Goal: Task Accomplishment & Management: Manage account settings

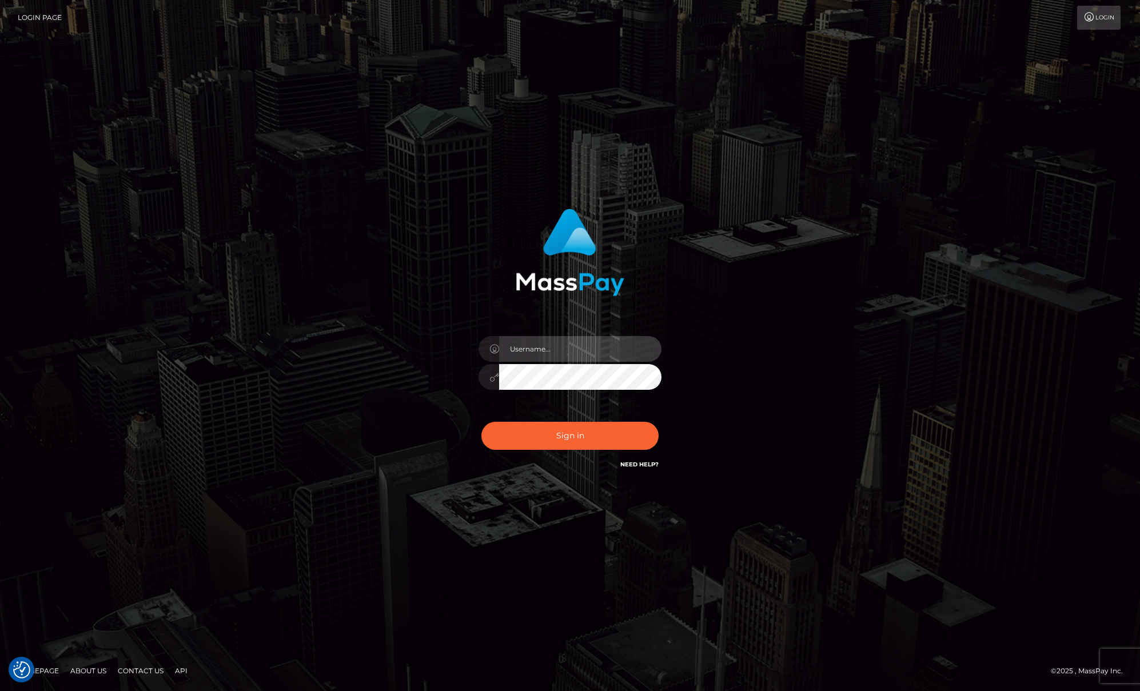
type input "Josue perales"
click at [566, 433] on button "Sign in" at bounding box center [570, 436] width 177 height 28
type input "Josue perales"
click at [551, 446] on button "Sign in" at bounding box center [570, 436] width 177 height 28
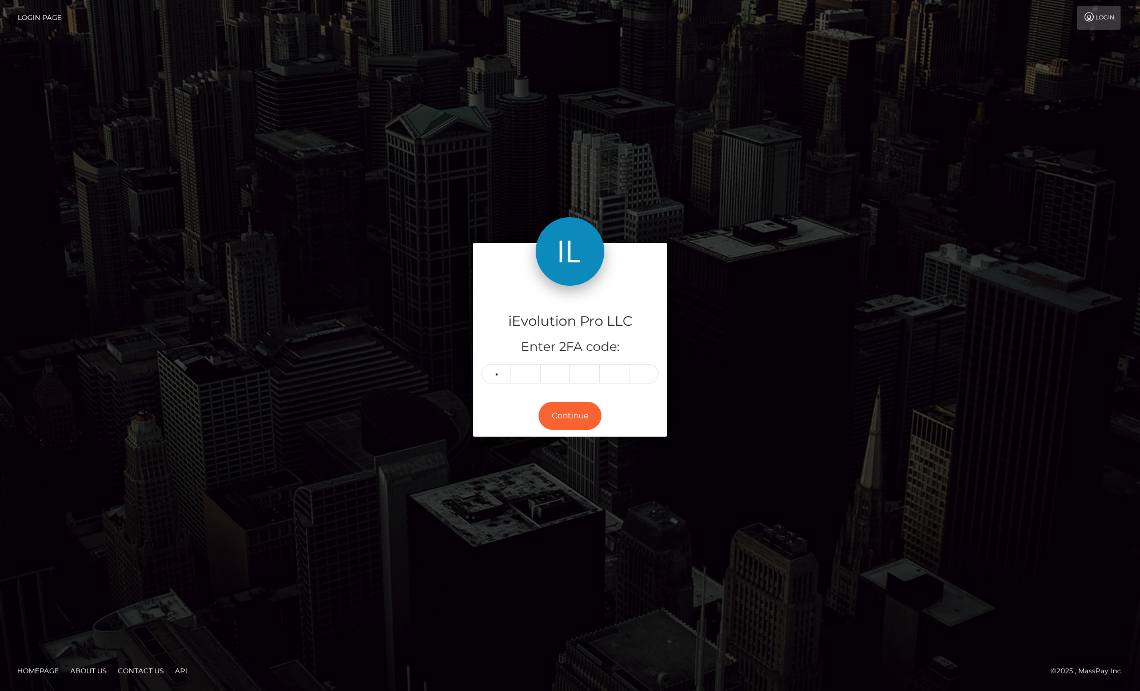
type input "0"
type input "1"
type input "3"
type input "2"
type input "0"
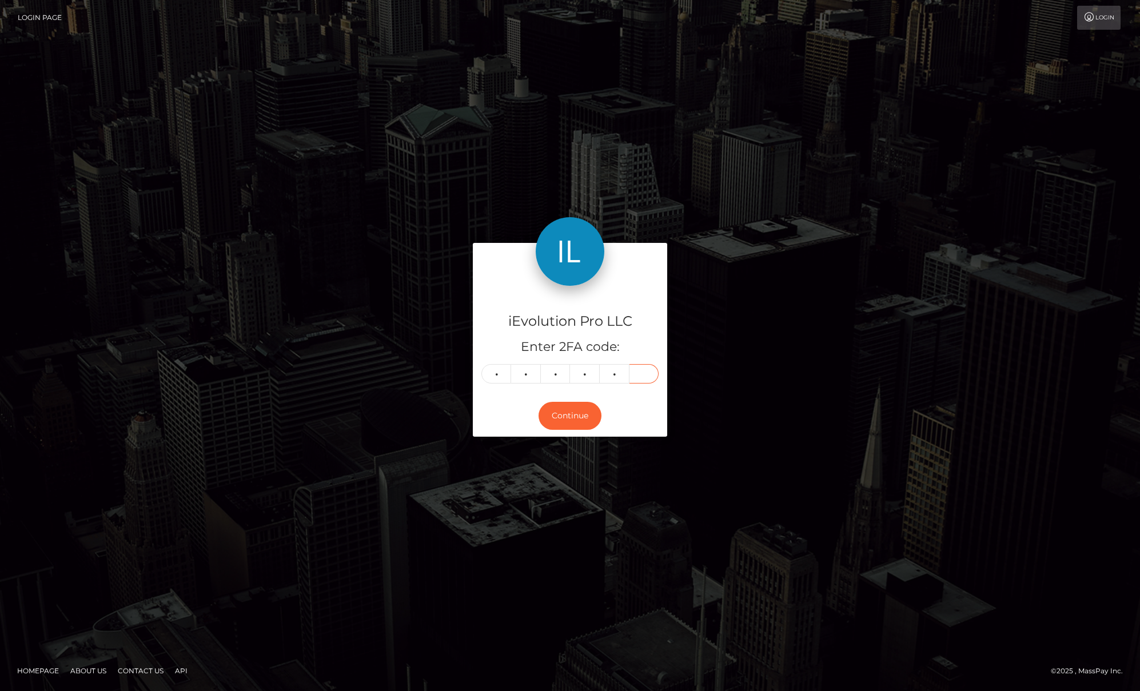
type input "9"
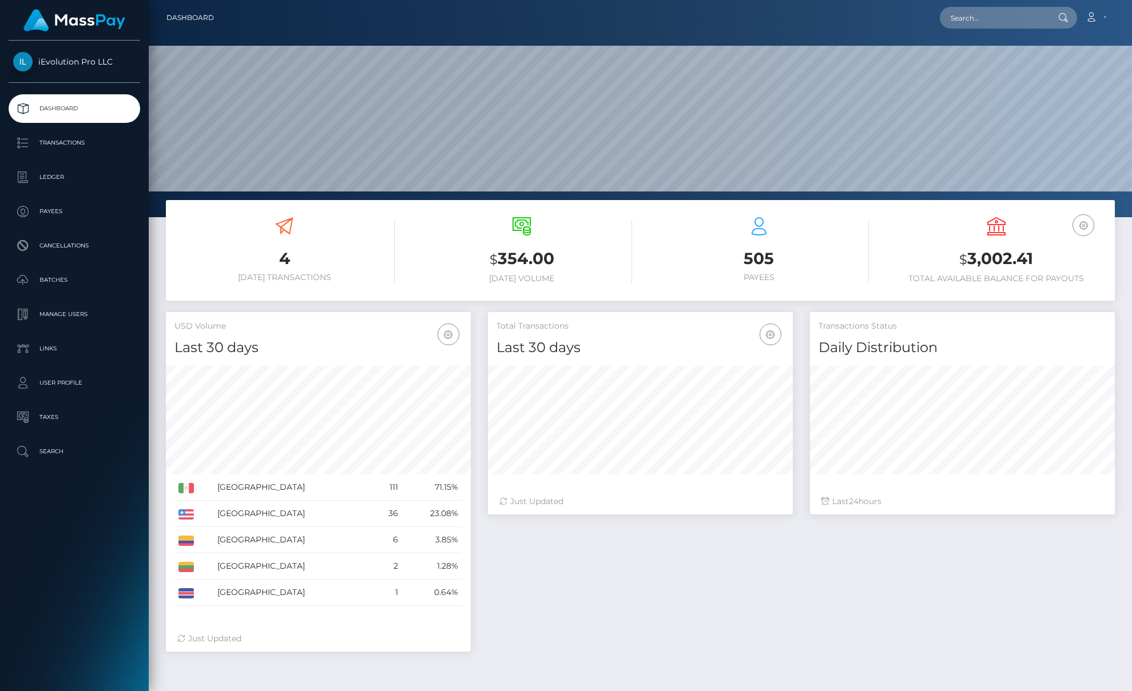
scroll to position [203, 305]
